Goal: Task Accomplishment & Management: Manage account settings

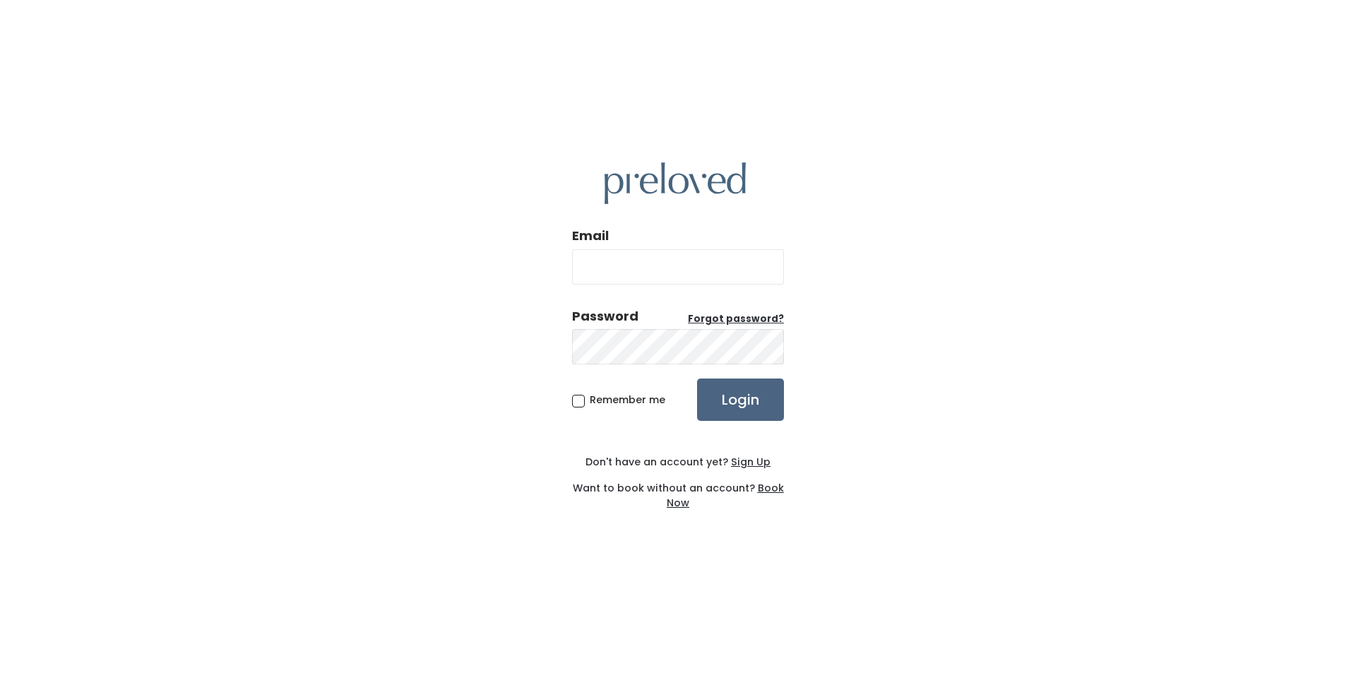
type input "cindyspurses@gmail.com"
click at [741, 401] on input "Login" at bounding box center [740, 399] width 87 height 42
click at [733, 398] on input "Login" at bounding box center [740, 399] width 87 height 42
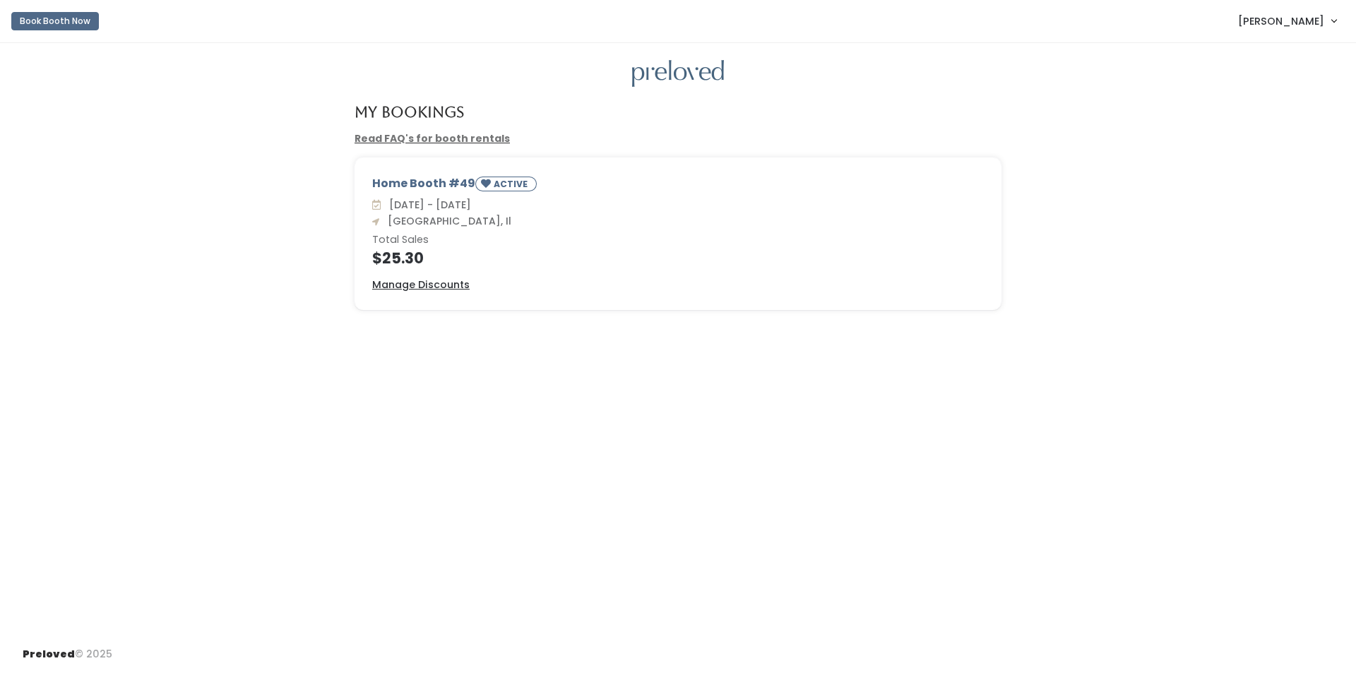
click at [1322, 19] on span "[PERSON_NAME]" at bounding box center [1281, 21] width 86 height 16
click at [1296, 58] on link "My bookings" at bounding box center [1286, 55] width 126 height 25
click at [1297, 24] on span "[PERSON_NAME]" at bounding box center [1281, 21] width 86 height 16
click at [1296, 76] on link "Account settings" at bounding box center [1286, 80] width 126 height 25
